Goal: Register for event/course

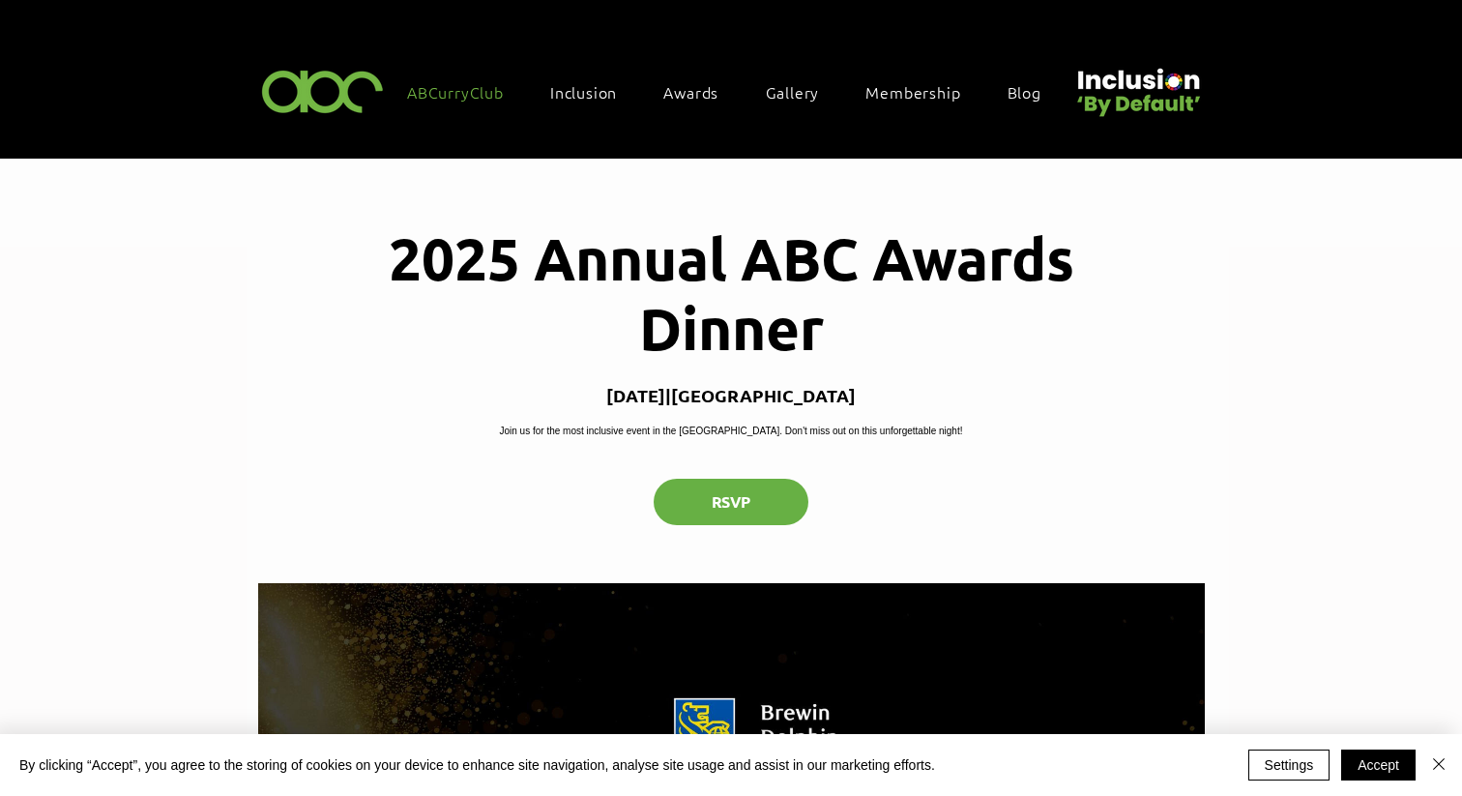
click at [480, 89] on span "ABCurryClub" at bounding box center [455, 91] width 97 height 21
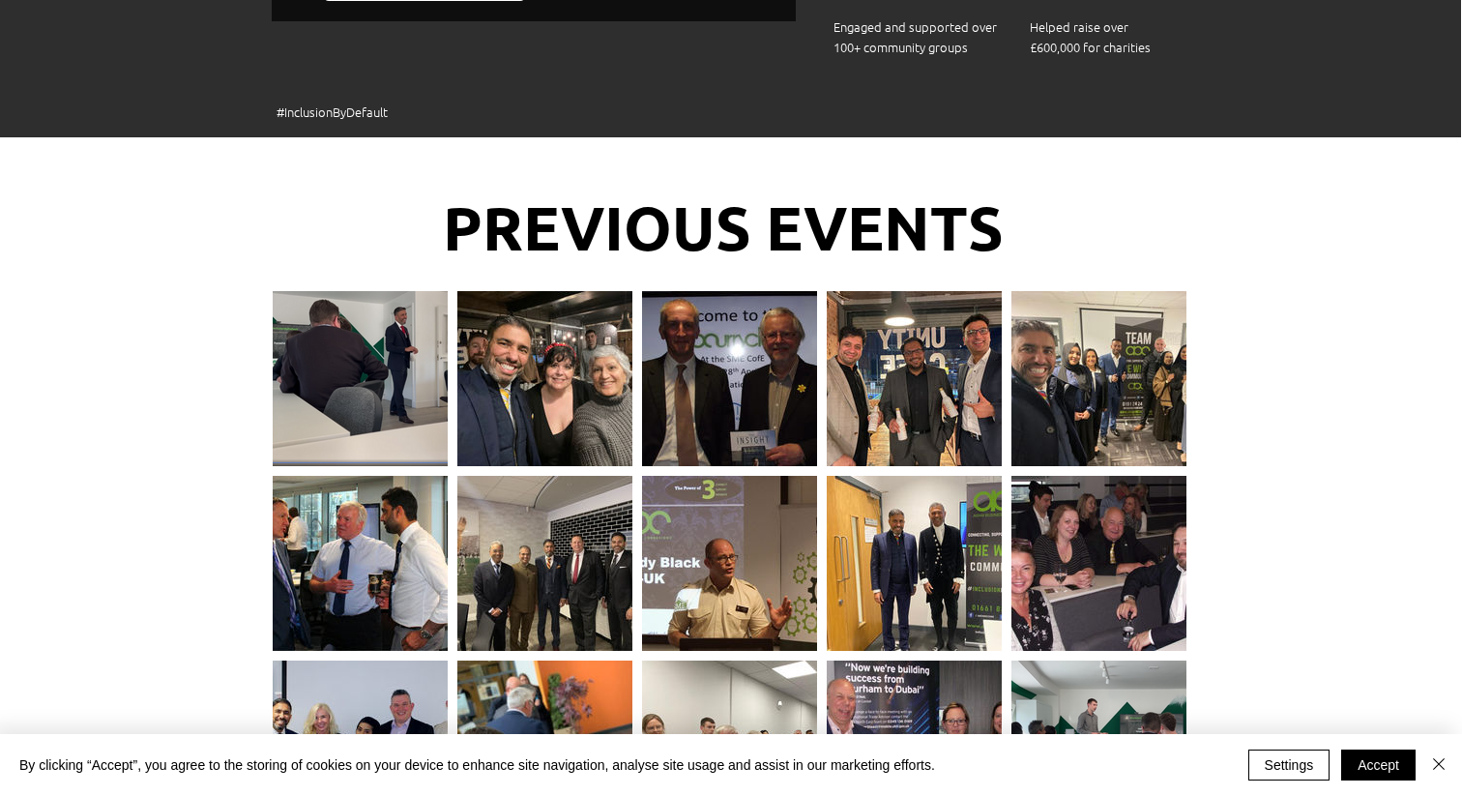
scroll to position [1884, 1]
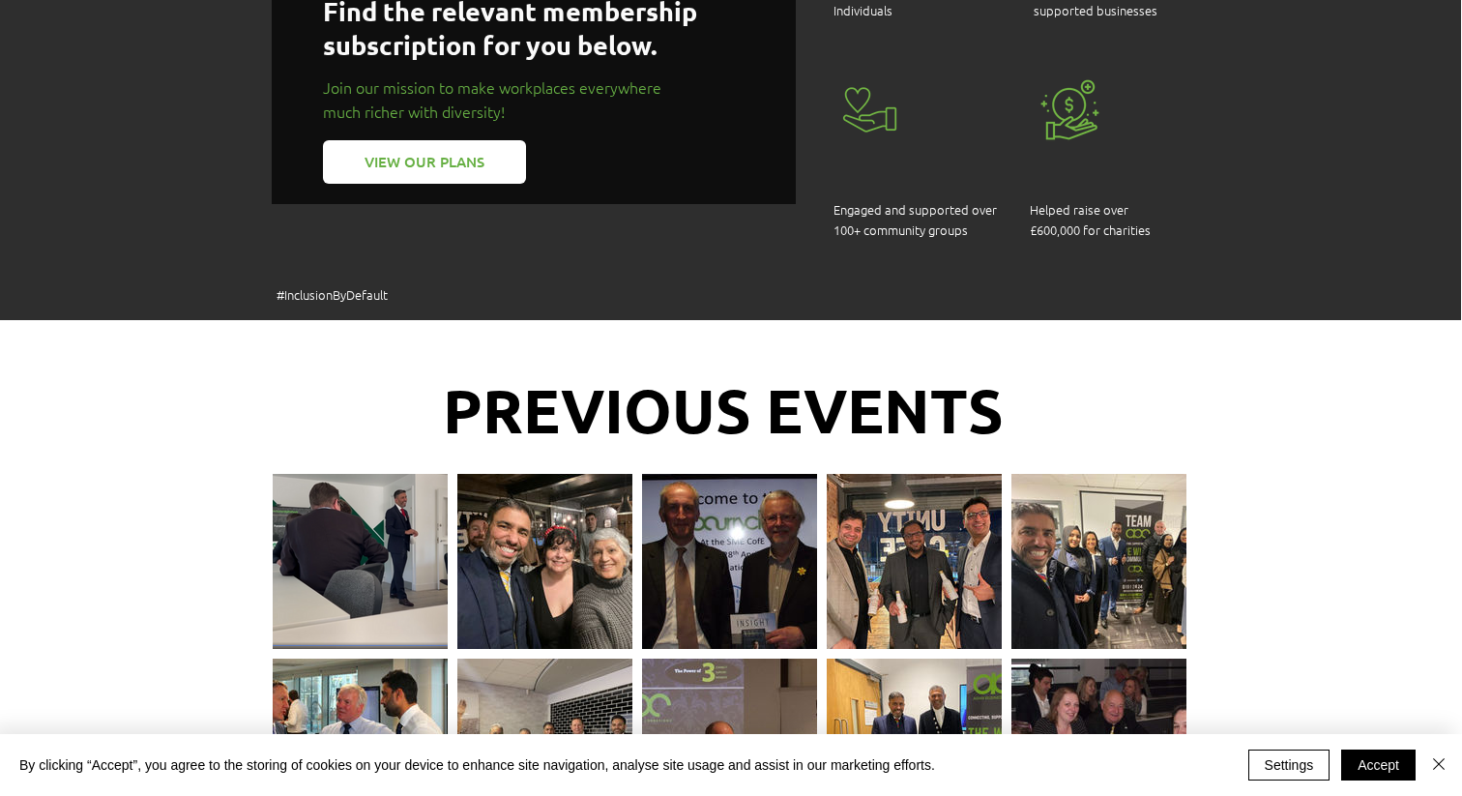
click at [391, 474] on div at bounding box center [360, 553] width 175 height 158
click at [378, 474] on div at bounding box center [360, 553] width 175 height 158
click at [361, 474] on div at bounding box center [360, 553] width 175 height 158
click at [348, 474] on div at bounding box center [360, 553] width 175 height 158
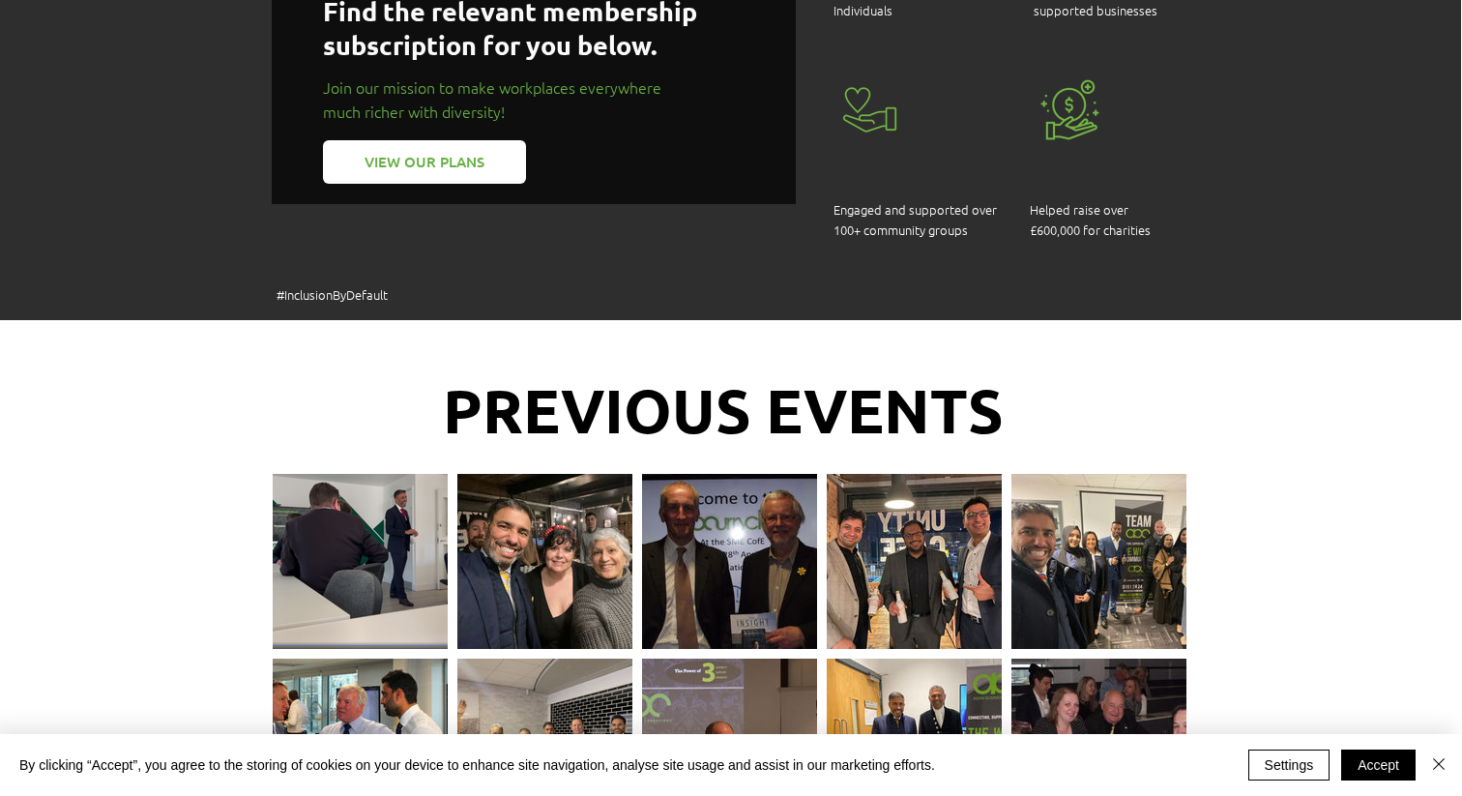
click at [346, 474] on div at bounding box center [360, 553] width 175 height 158
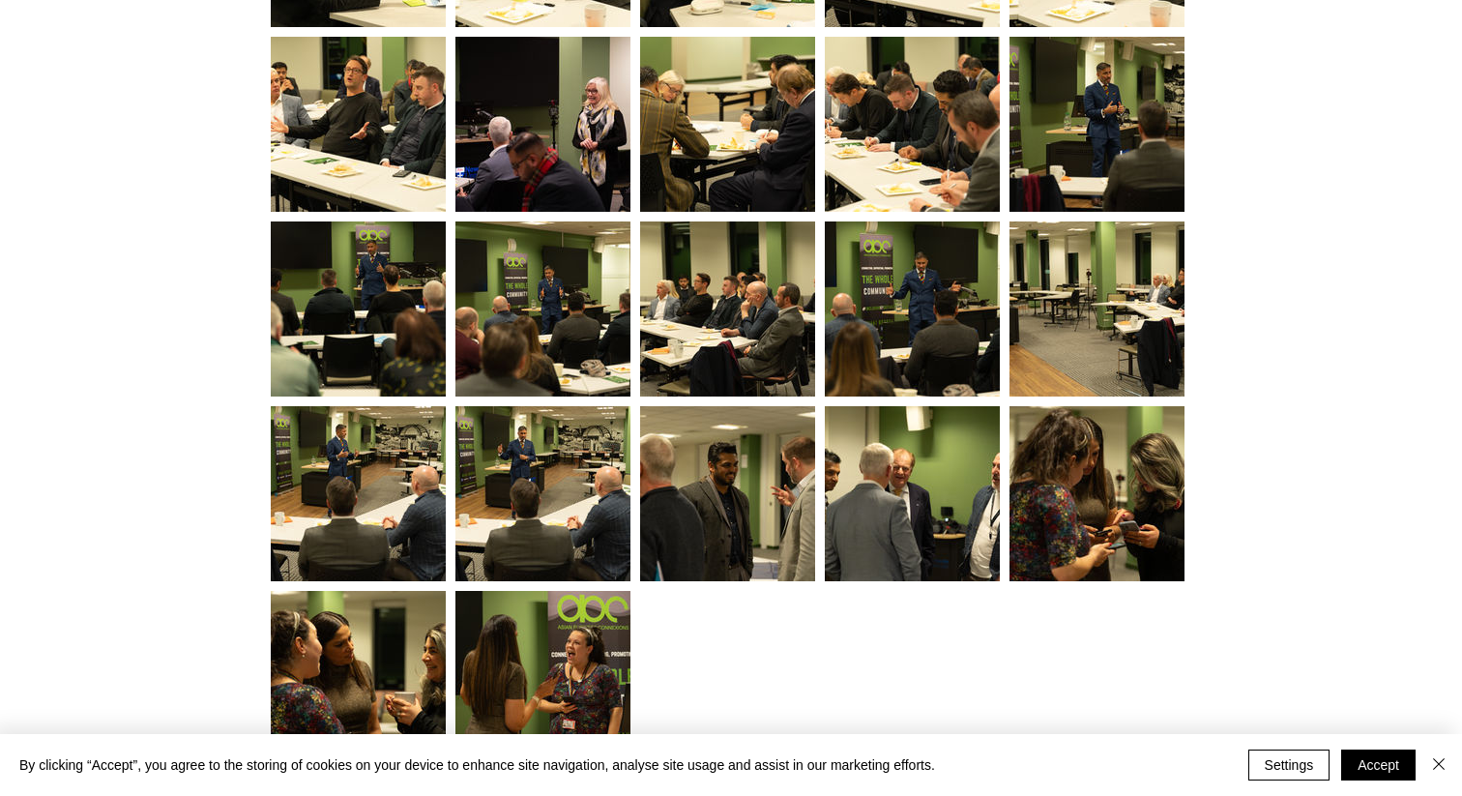
scroll to position [3814, 3]
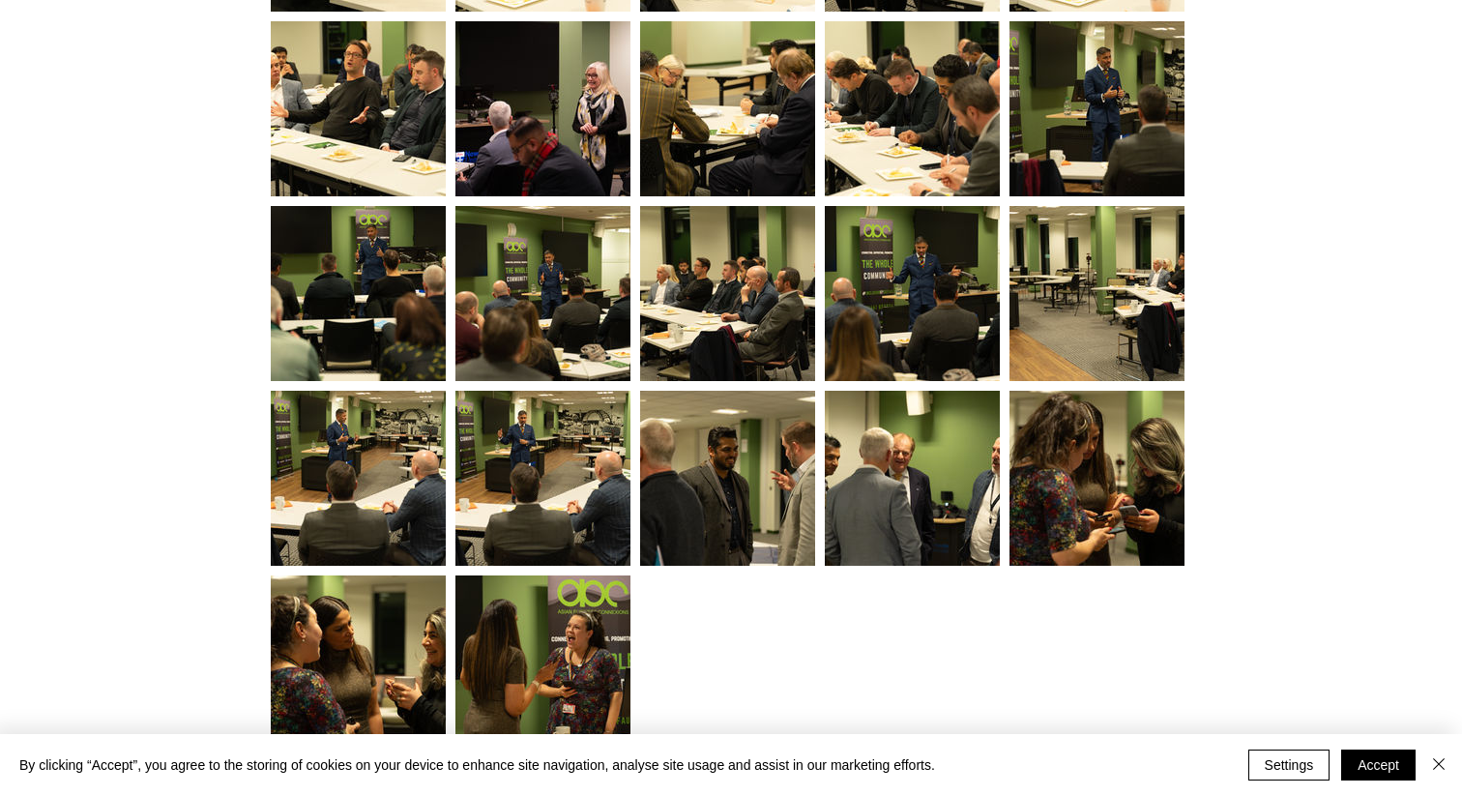
click at [356, 575] on div at bounding box center [358, 654] width 175 height 158
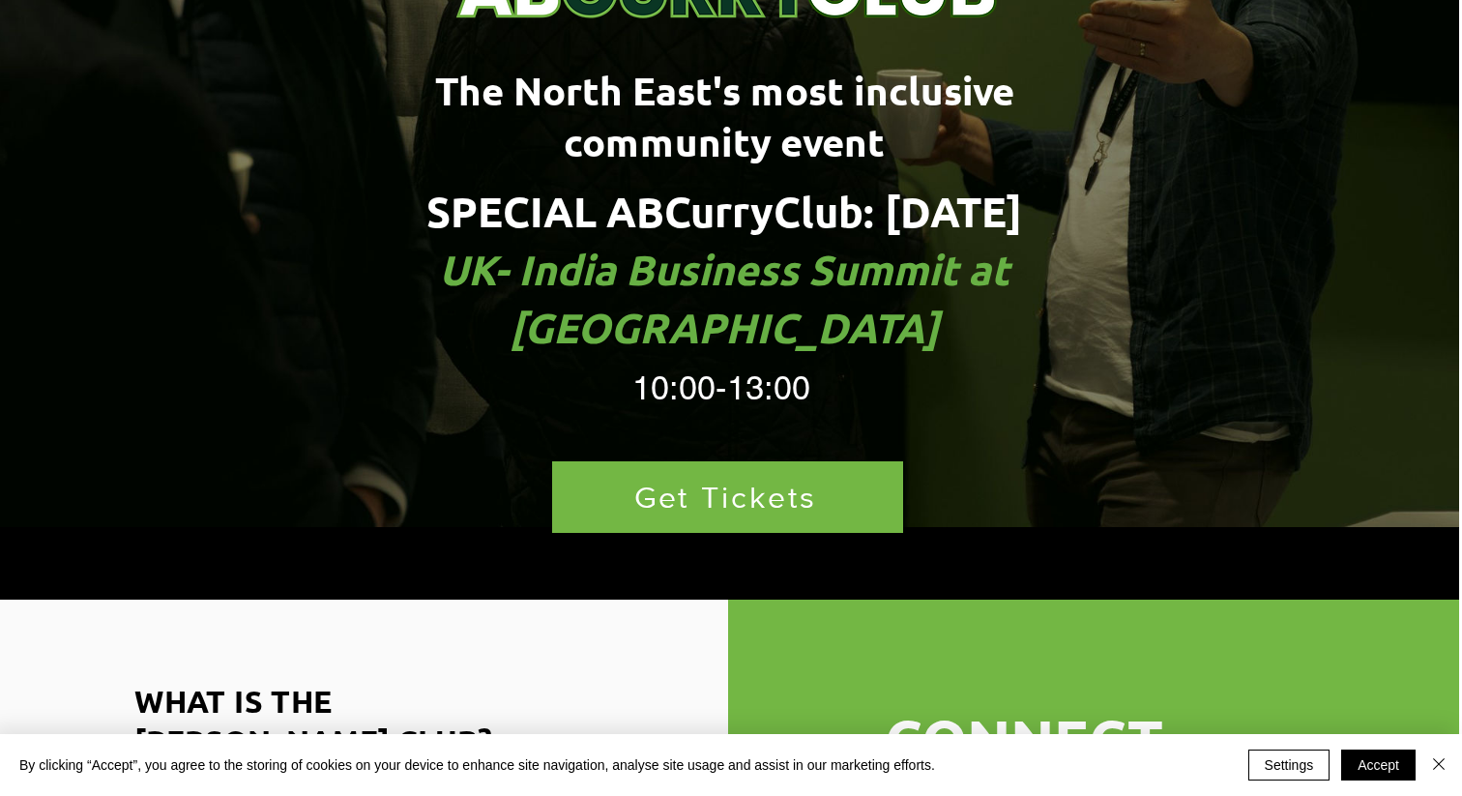
scroll to position [426, 3]
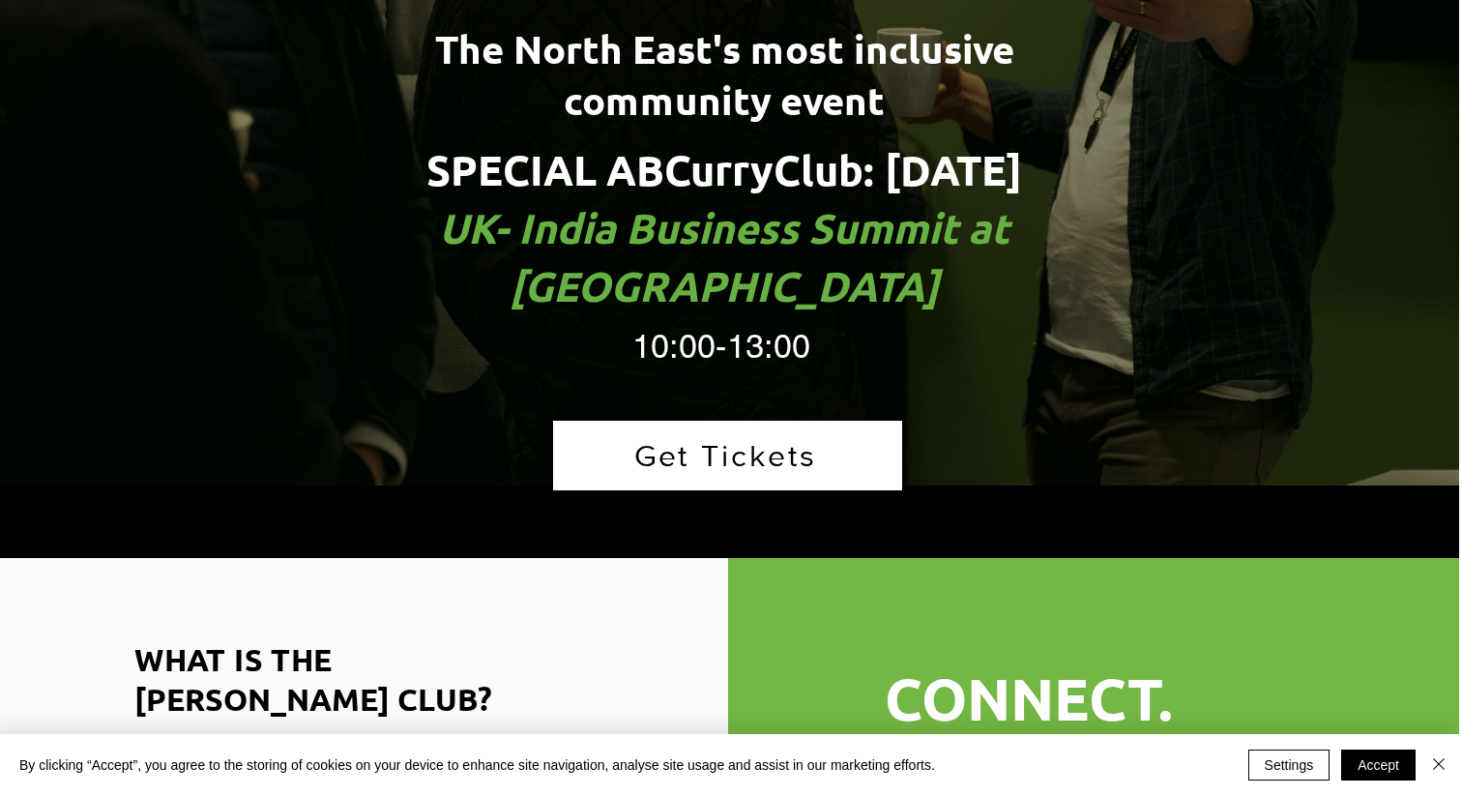
click at [675, 421] on span "Get Tickets" at bounding box center [727, 456] width 349 height 70
